Goal: Task Accomplishment & Management: Use online tool/utility

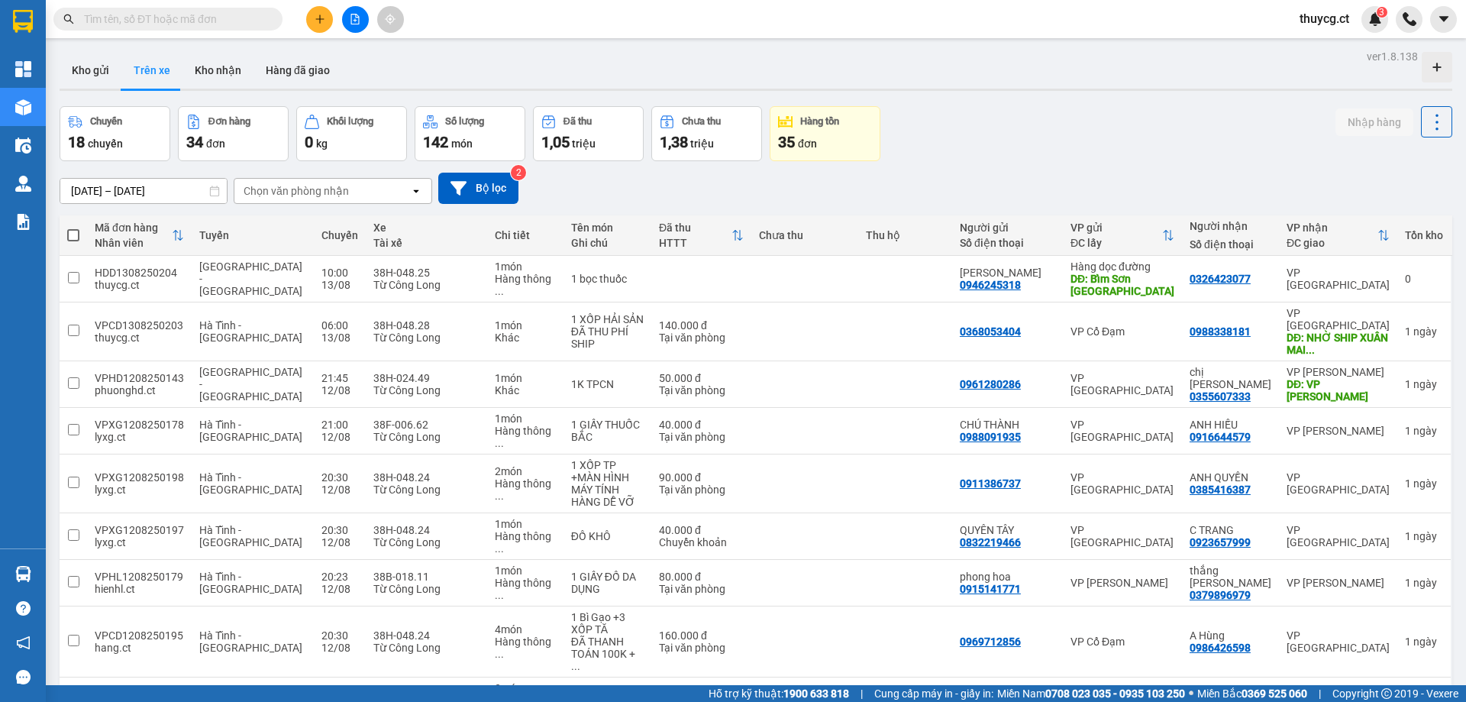
click at [150, 21] on input "text" at bounding box center [174, 19] width 180 height 17
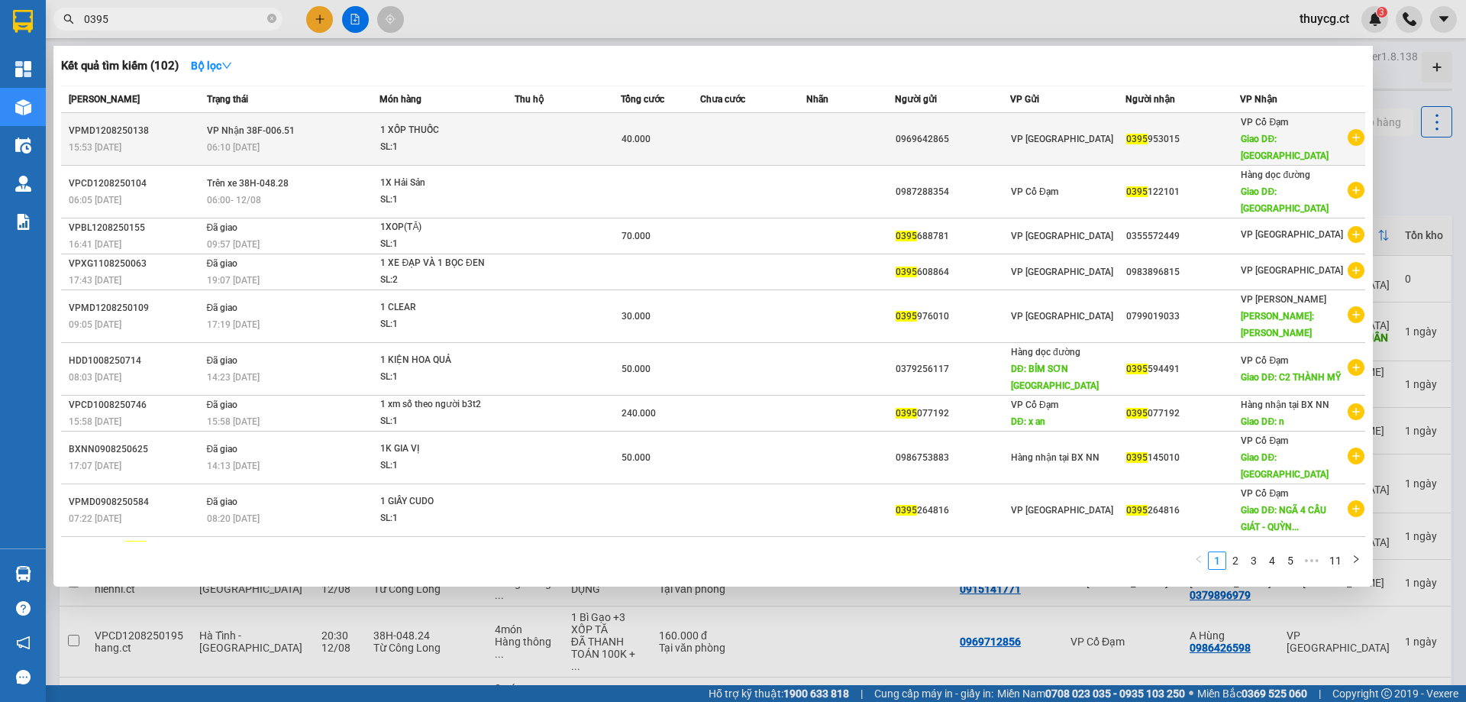
type input "0395"
click at [439, 141] on div "SL: 1" at bounding box center [437, 147] width 115 height 17
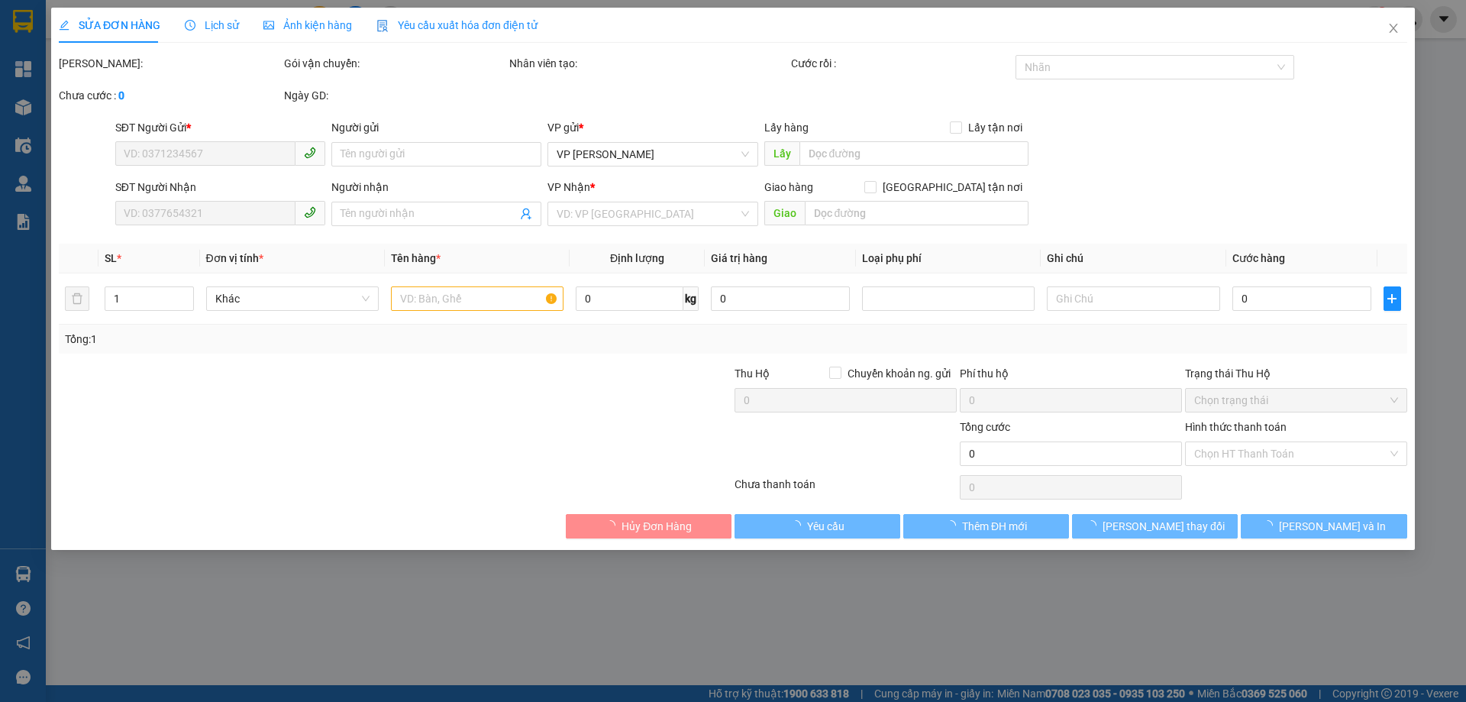
type input "0969642865"
type input "0395953015"
type input "BÌNH LỘC"
type input "40.000"
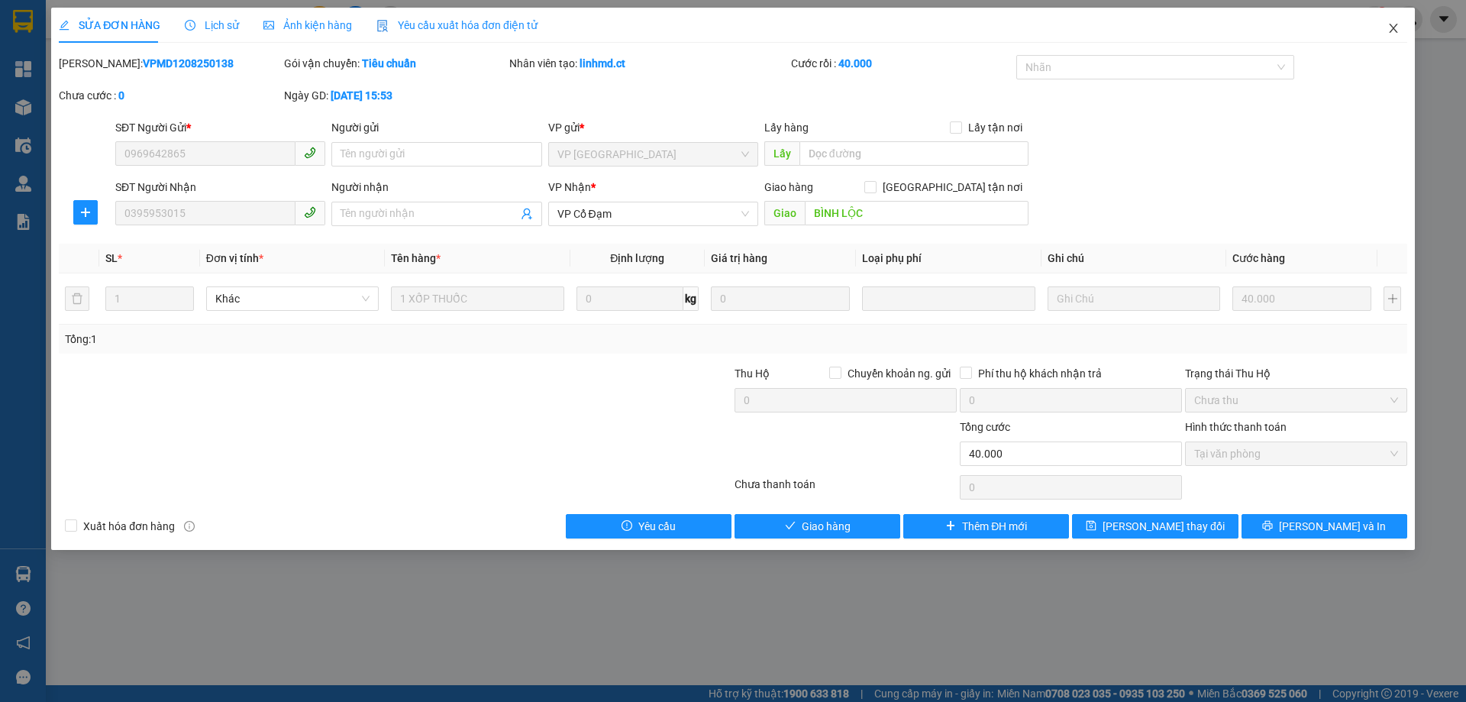
click at [1393, 16] on span "Close" at bounding box center [1393, 29] width 43 height 43
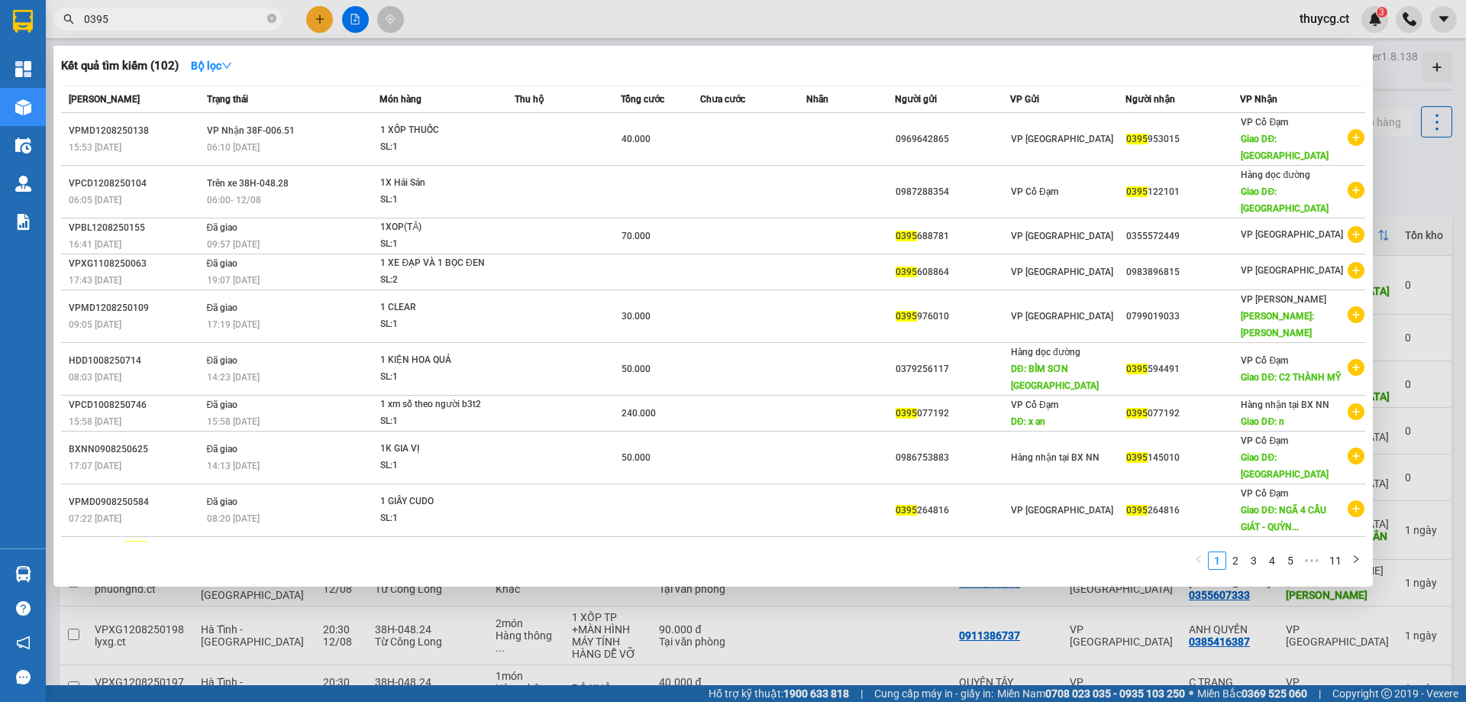
click at [140, 21] on input "0395" at bounding box center [174, 19] width 180 height 17
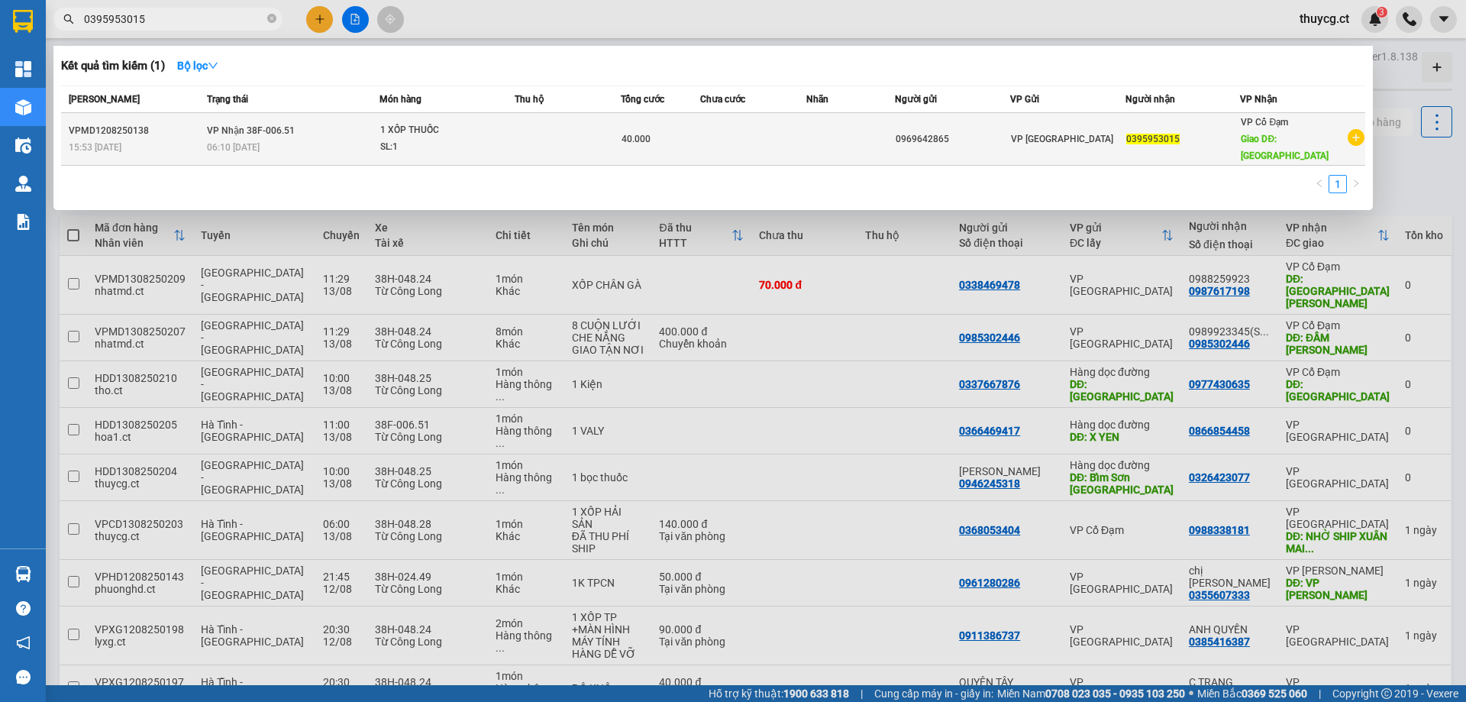
type input "0395953015"
click at [670, 134] on div "40.000" at bounding box center [661, 139] width 78 height 17
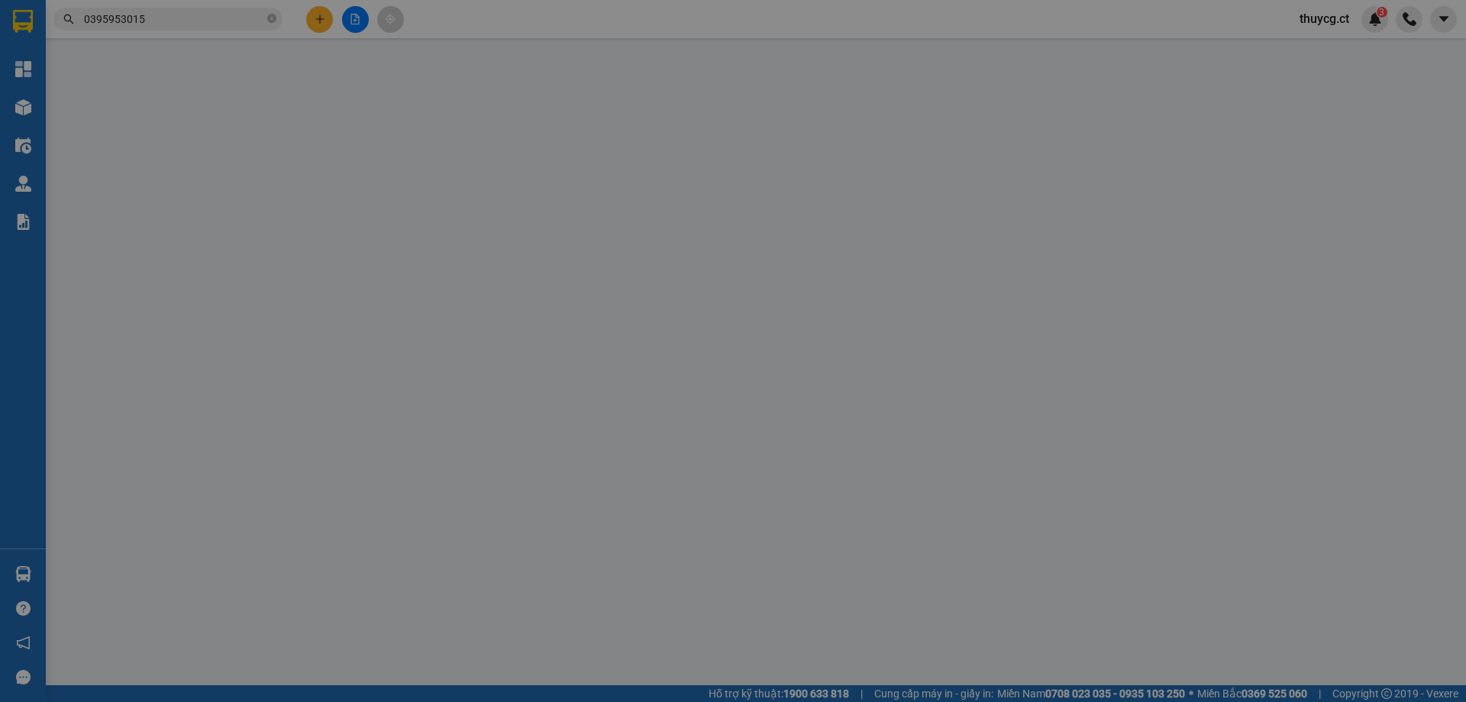
type input "0969642865"
type input "0395953015"
type input "BÌNH LỘC"
type input "40.000"
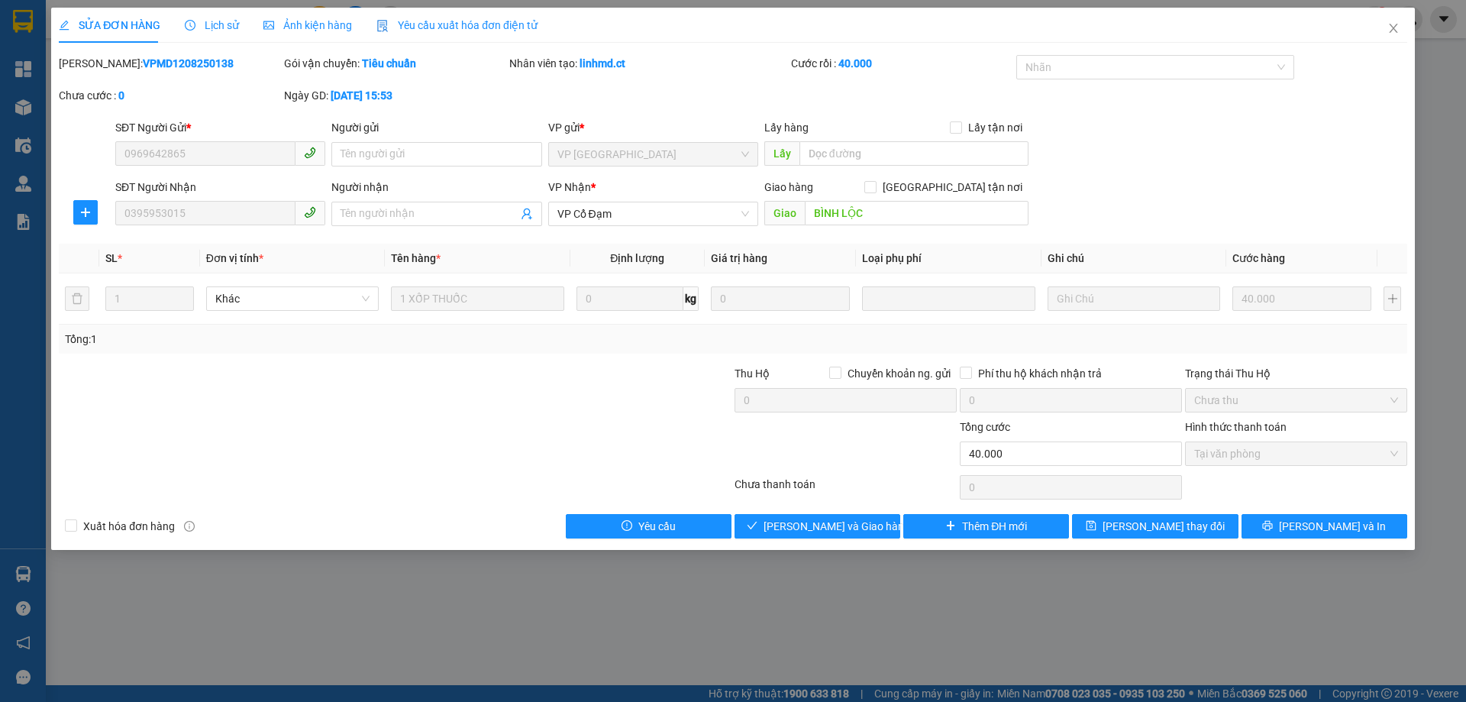
click at [228, 34] on div "Lịch sử" at bounding box center [212, 25] width 54 height 35
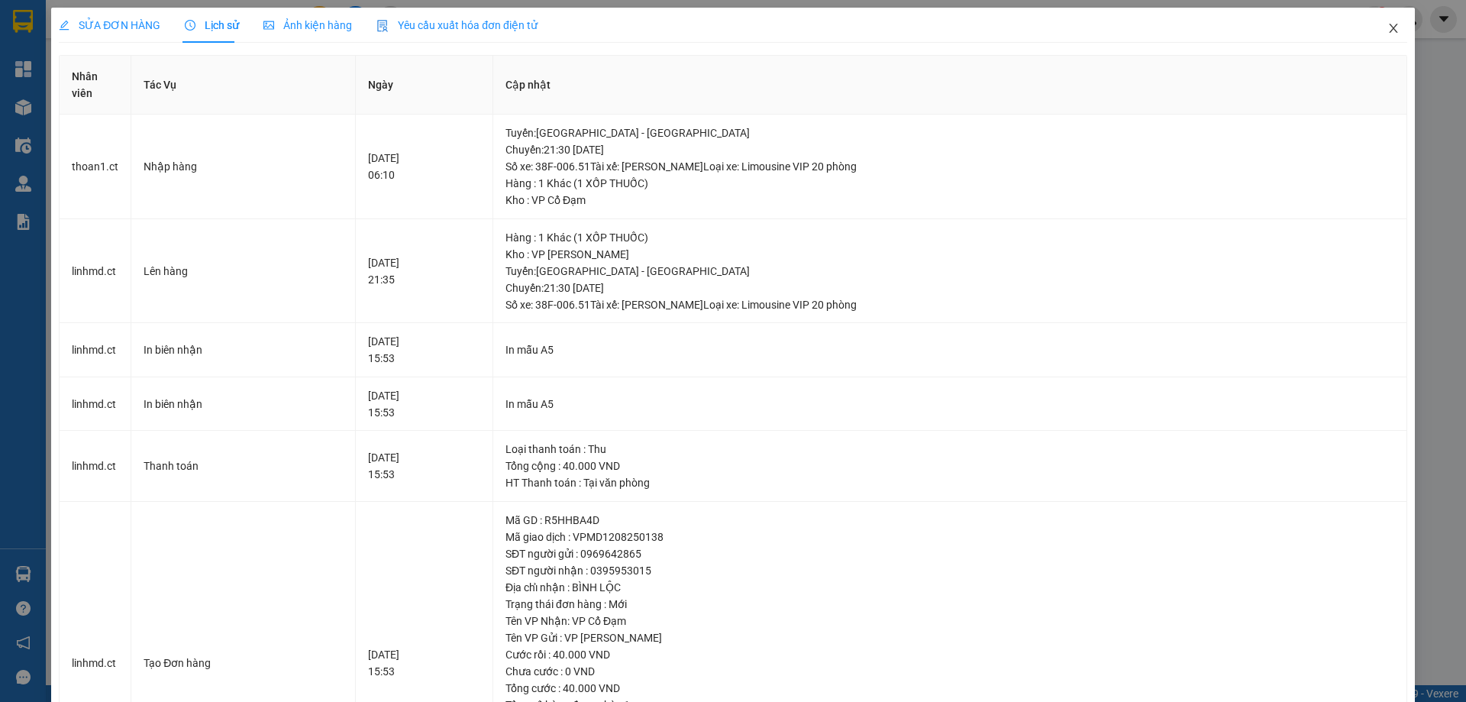
click at [1388, 34] on icon "close" at bounding box center [1394, 28] width 12 height 12
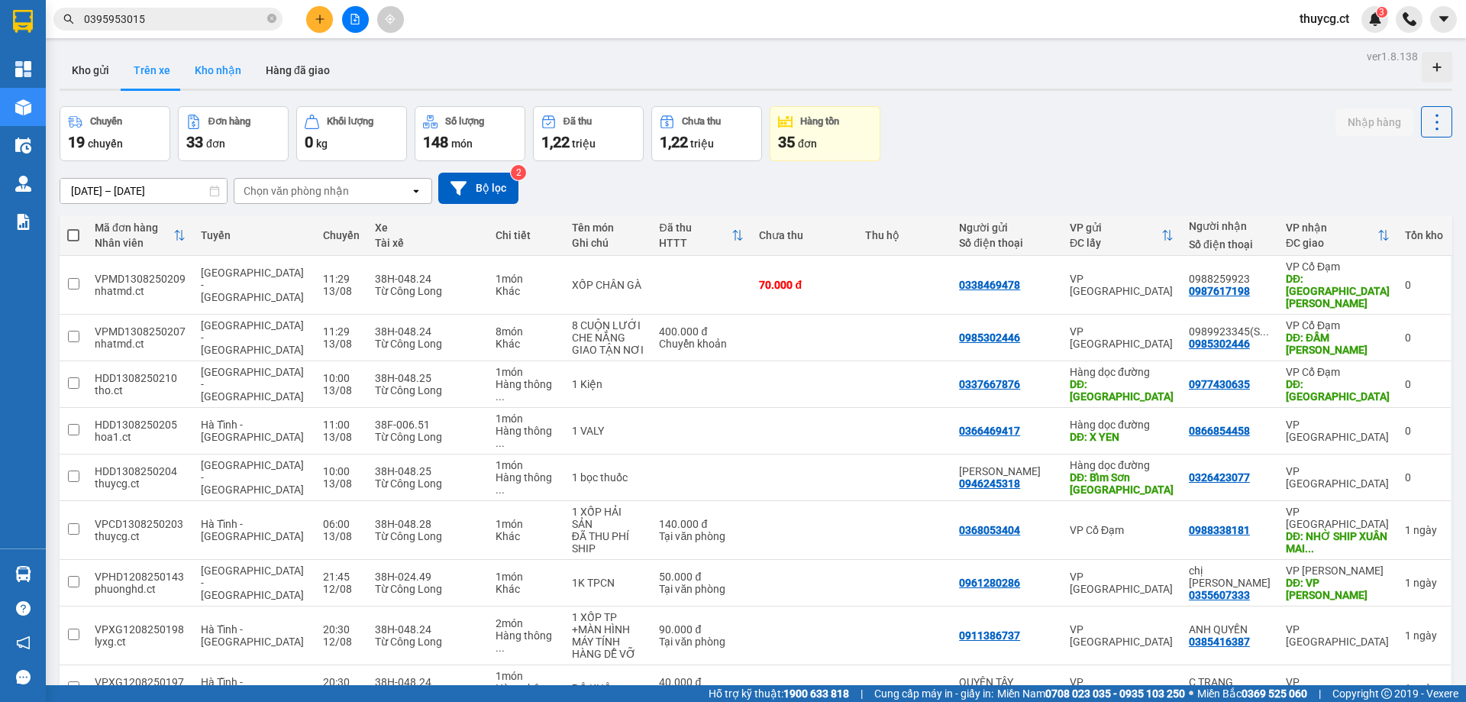
click at [216, 65] on button "Kho nhận" at bounding box center [218, 70] width 71 height 37
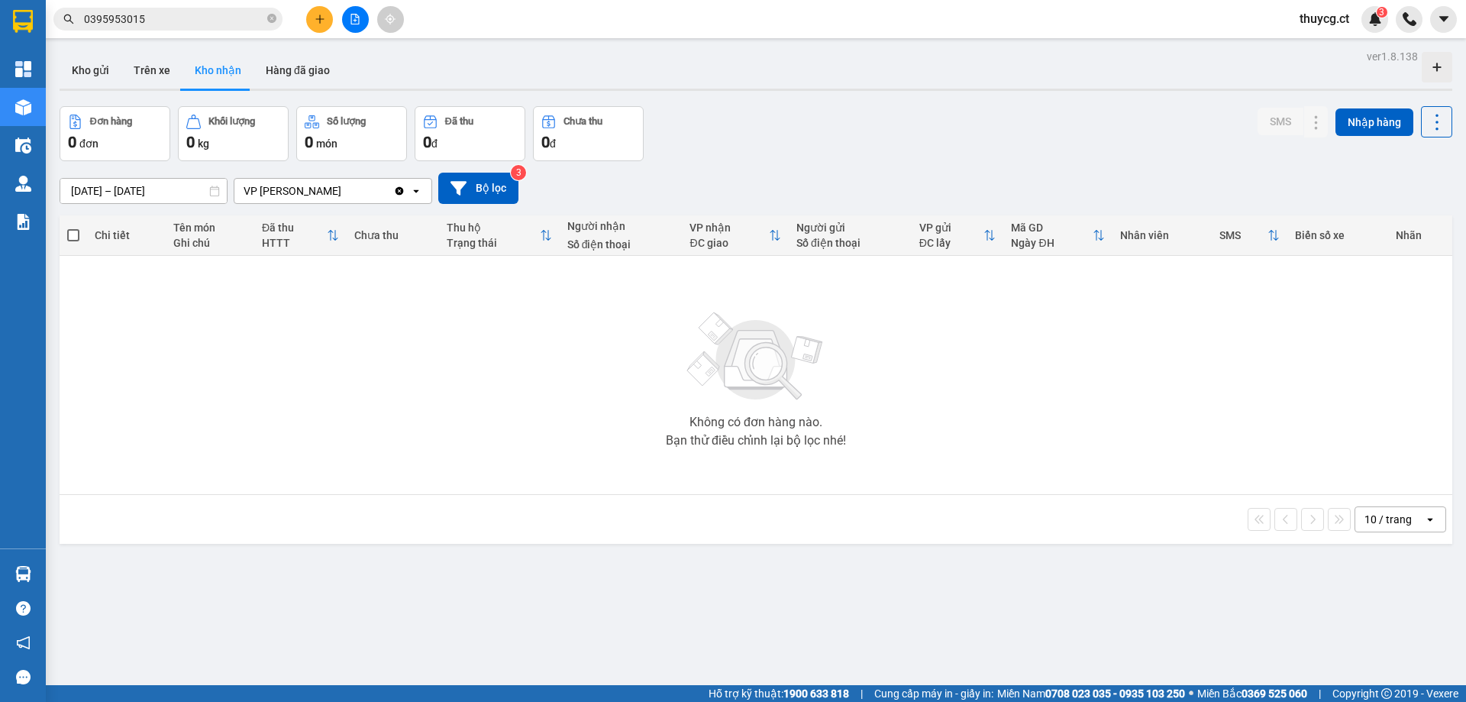
click at [291, 197] on div "VP [PERSON_NAME]" at bounding box center [293, 190] width 98 height 15
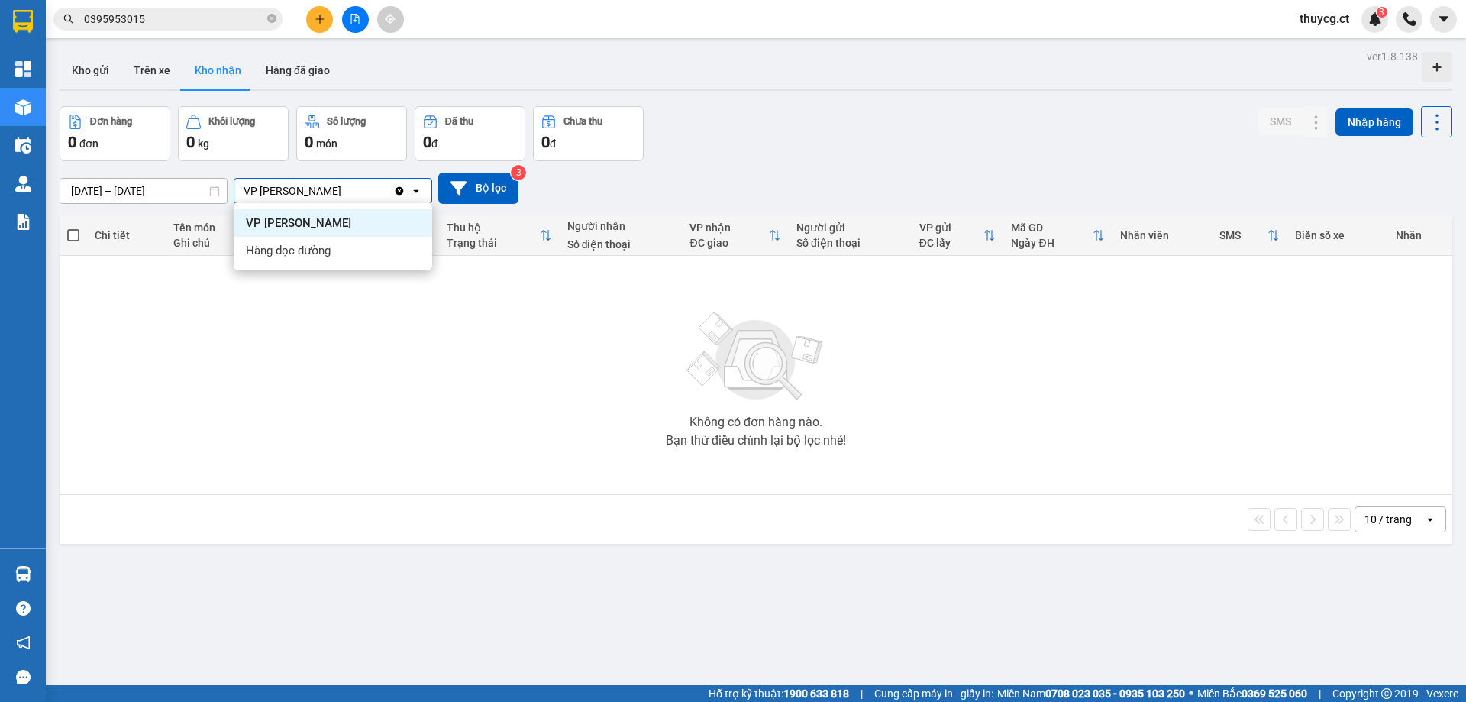
click at [399, 189] on icon "Clear value" at bounding box center [400, 190] width 8 height 8
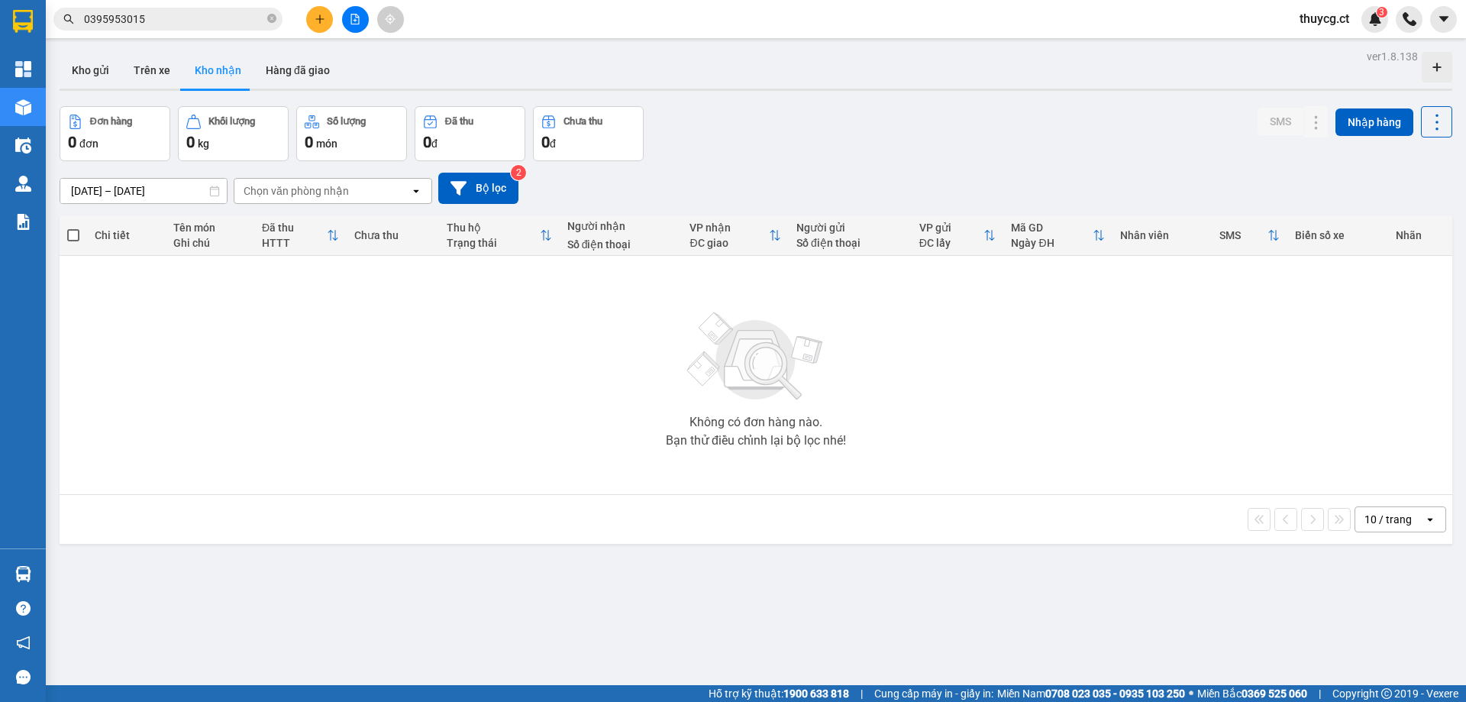
click at [270, 199] on div "Chọn văn phòng nhận" at bounding box center [322, 191] width 176 height 24
click at [176, 68] on button "Trên xe" at bounding box center [151, 70] width 61 height 37
